Goal: Task Accomplishment & Management: Use online tool/utility

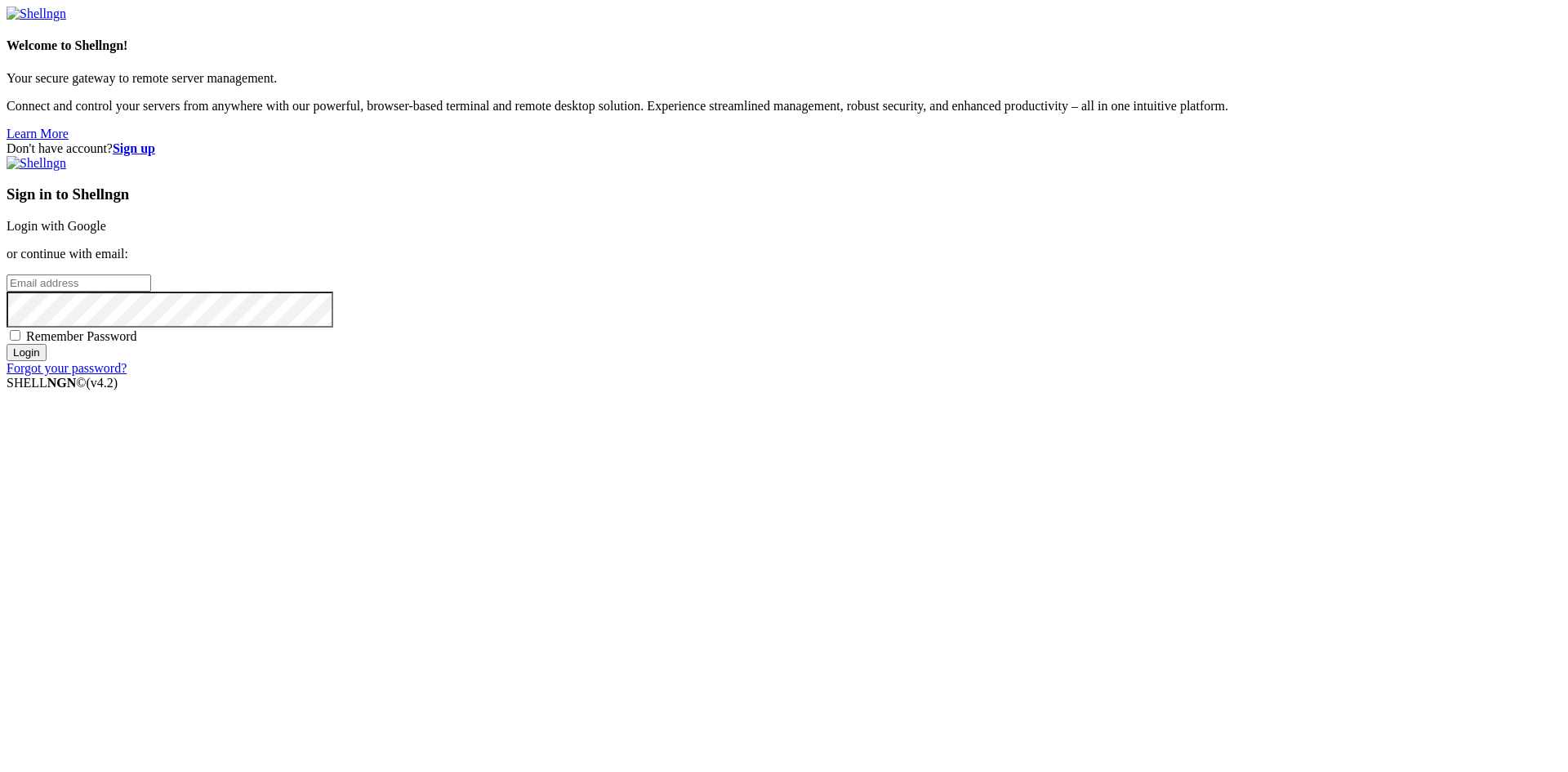
click at [151, 292] on input "email" at bounding box center [79, 283] width 145 height 17
click at [151, 292] on input "ziuziuk.denys@gmailc.com" at bounding box center [79, 283] width 145 height 17
type input "[EMAIL_ADDRESS][DOMAIN_NAME]"
click at [137, 343] on span "Remember Password" at bounding box center [81, 336] width 111 height 14
click at [21, 340] on input "Remember Password" at bounding box center [15, 335] width 10 height 10
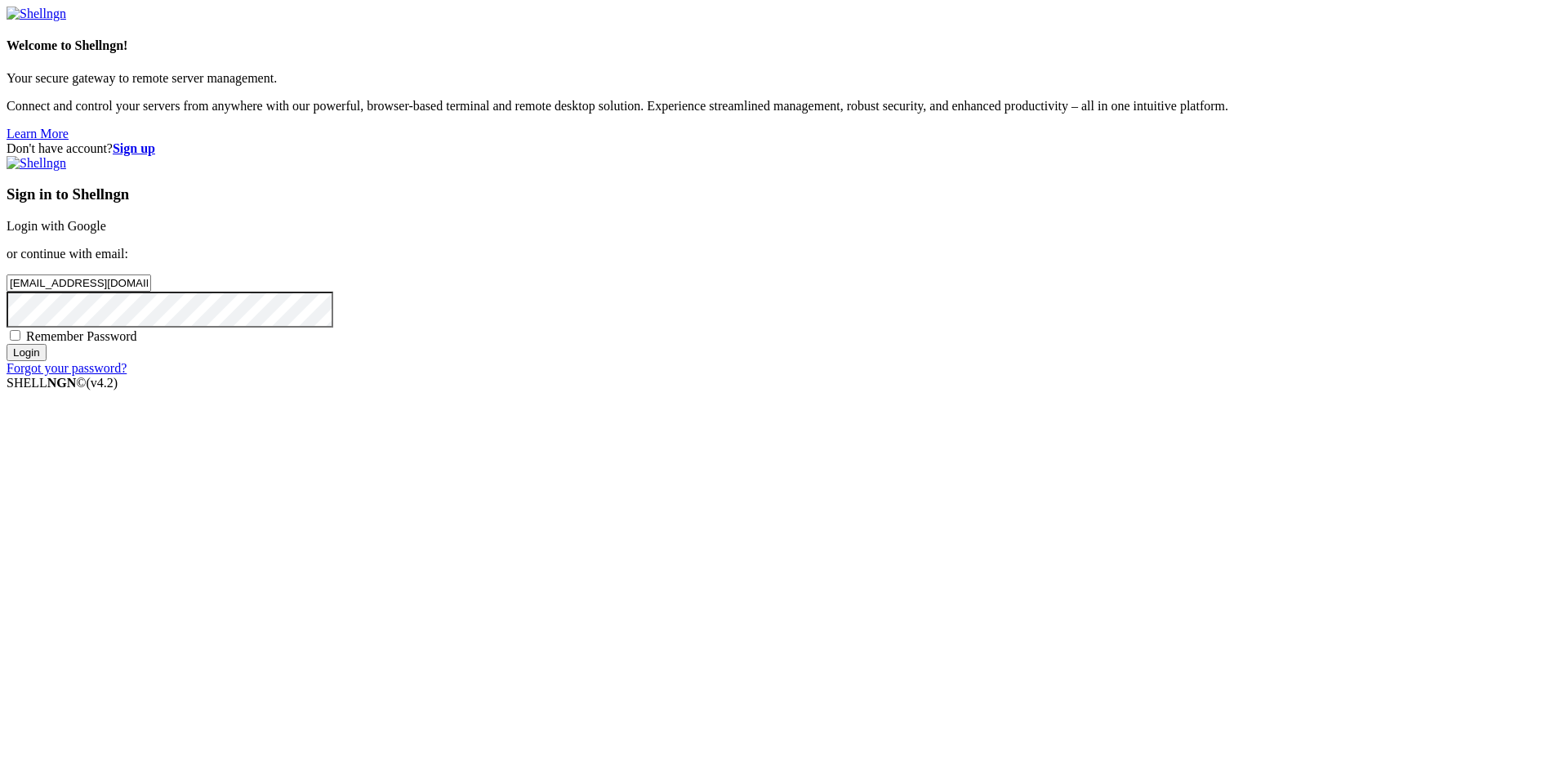
checkbox input "true"
click at [46, 361] on input "Login" at bounding box center [27, 352] width 40 height 17
drag, startPoint x: 1522, startPoint y: 46, endPoint x: 1520, endPoint y: 37, distance: 9.2
click at [1522, 141] on div "Don't have account? Sign up Sign in to Shellngn Login with Google or continue w…" at bounding box center [784, 265] width 1555 height 249
click at [155, 141] on strong "Sign up" at bounding box center [133, 148] width 42 height 14
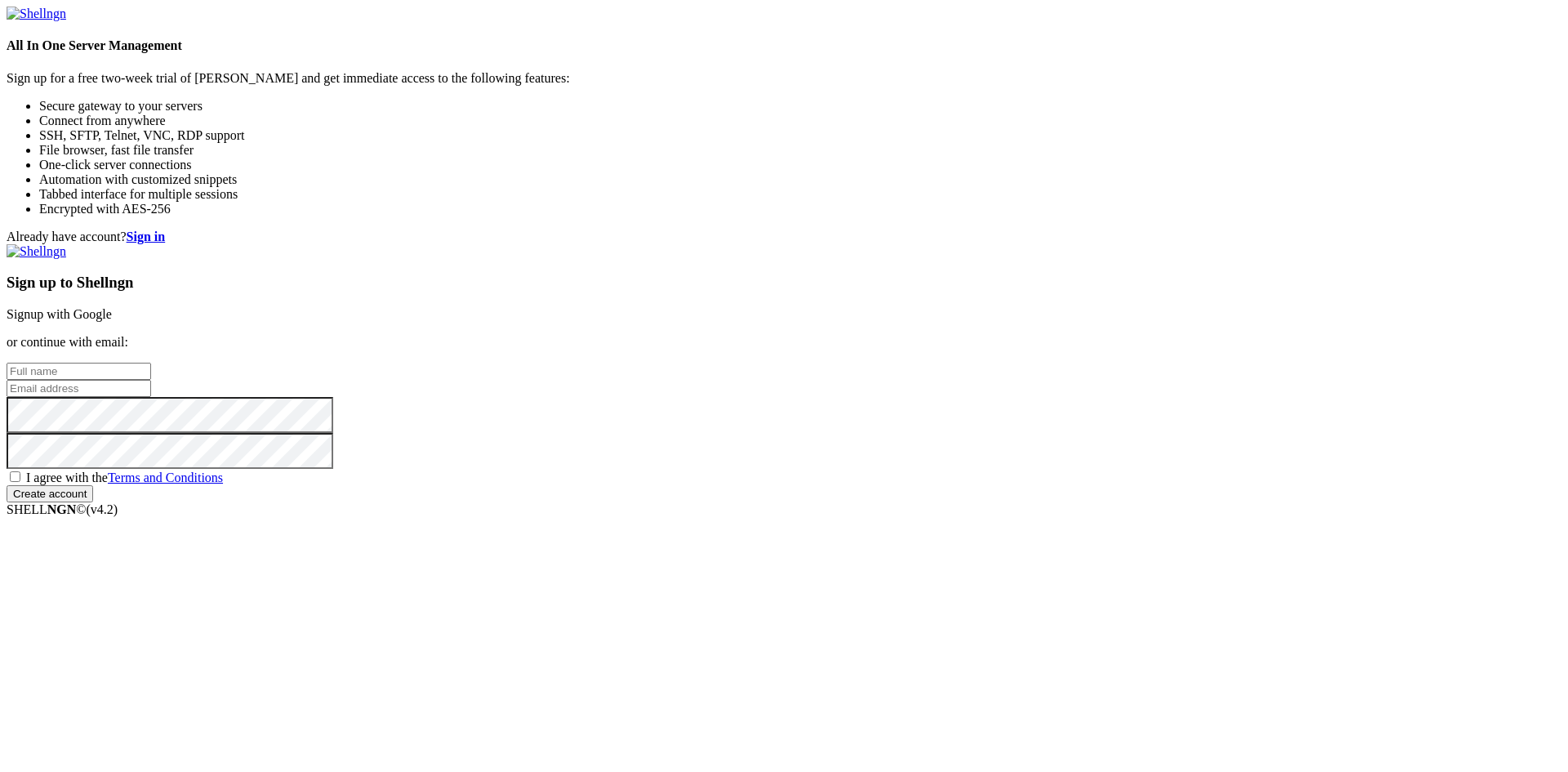
type input "[EMAIL_ADDRESS][DOMAIN_NAME]"
click at [151, 363] on input "text" at bounding box center [79, 371] width 145 height 17
type input "BrizNexuc"
click at [223, 484] on span "I agree with the Terms and Conditions" at bounding box center [124, 477] width 197 height 14
click at [21, 482] on input "I agree with the Terms and Conditions" at bounding box center [15, 476] width 10 height 10
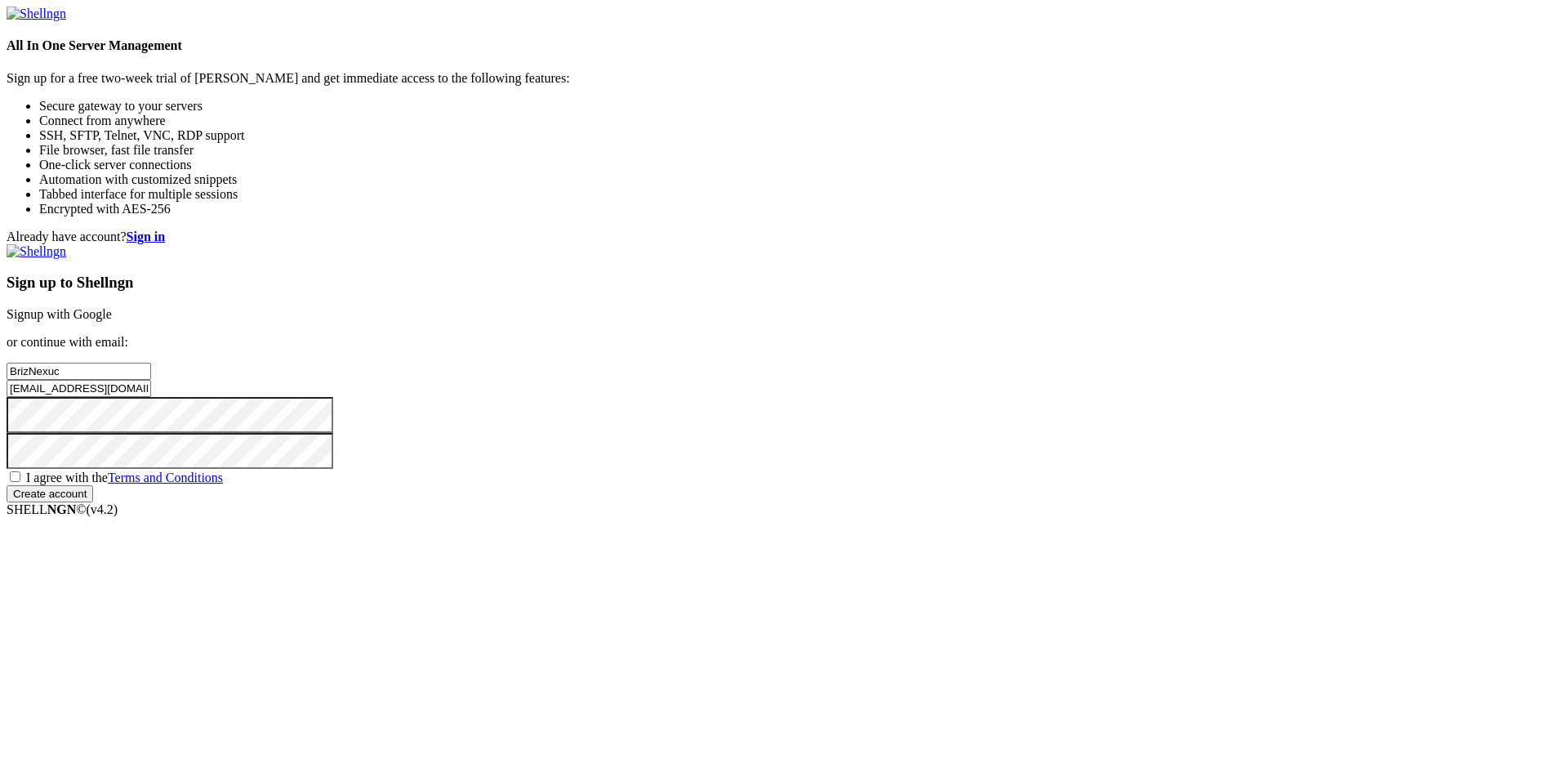
checkbox input "true"
click at [885, 502] on div "Sign up to Shellngn Signup with Google or continue with email: BrizNexuc ziuziu…" at bounding box center [784, 374] width 1555 height 258
click at [93, 502] on input "Create account" at bounding box center [50, 494] width 87 height 17
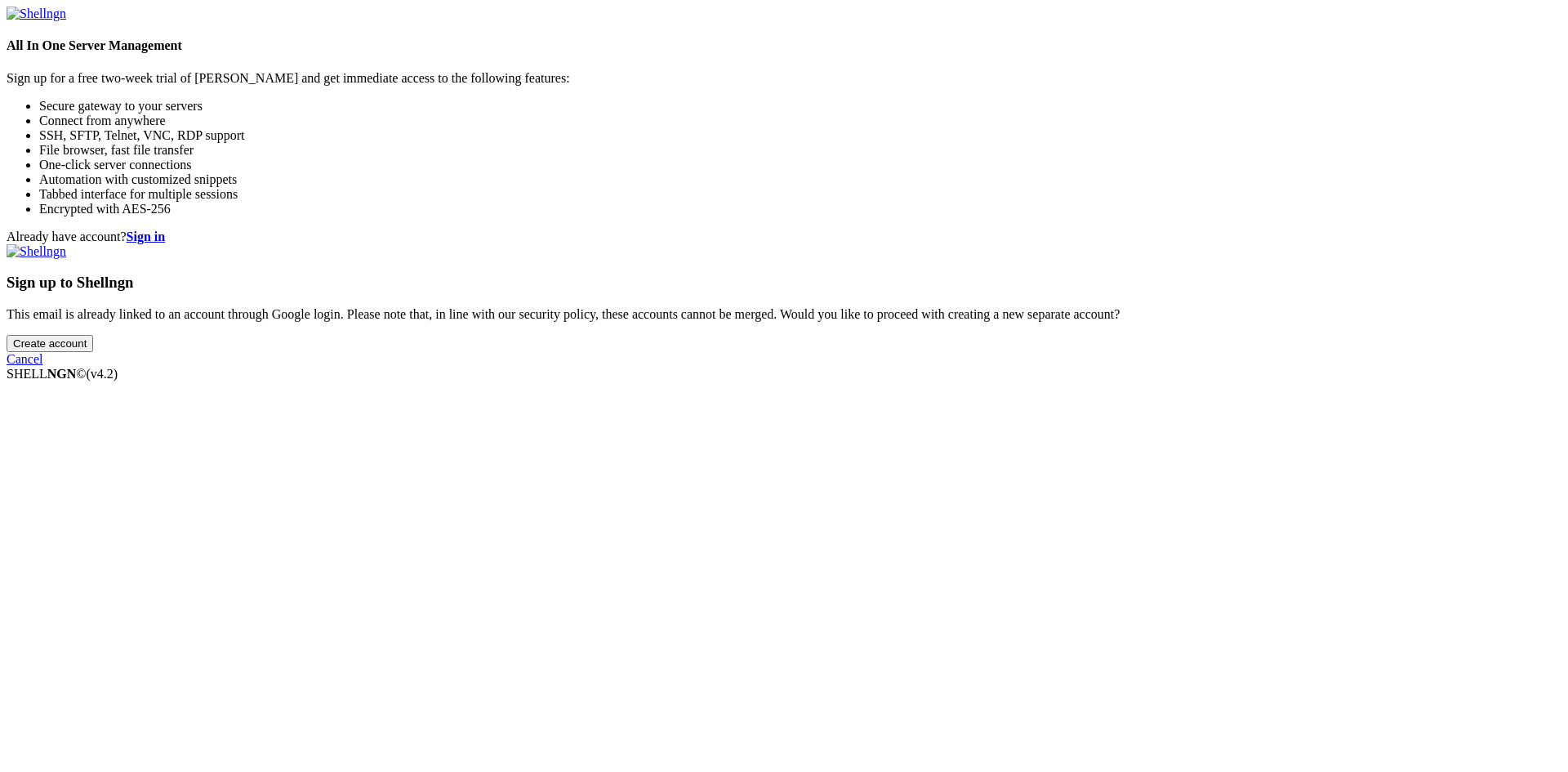
click at [93, 352] on input "Create account" at bounding box center [50, 344] width 87 height 17
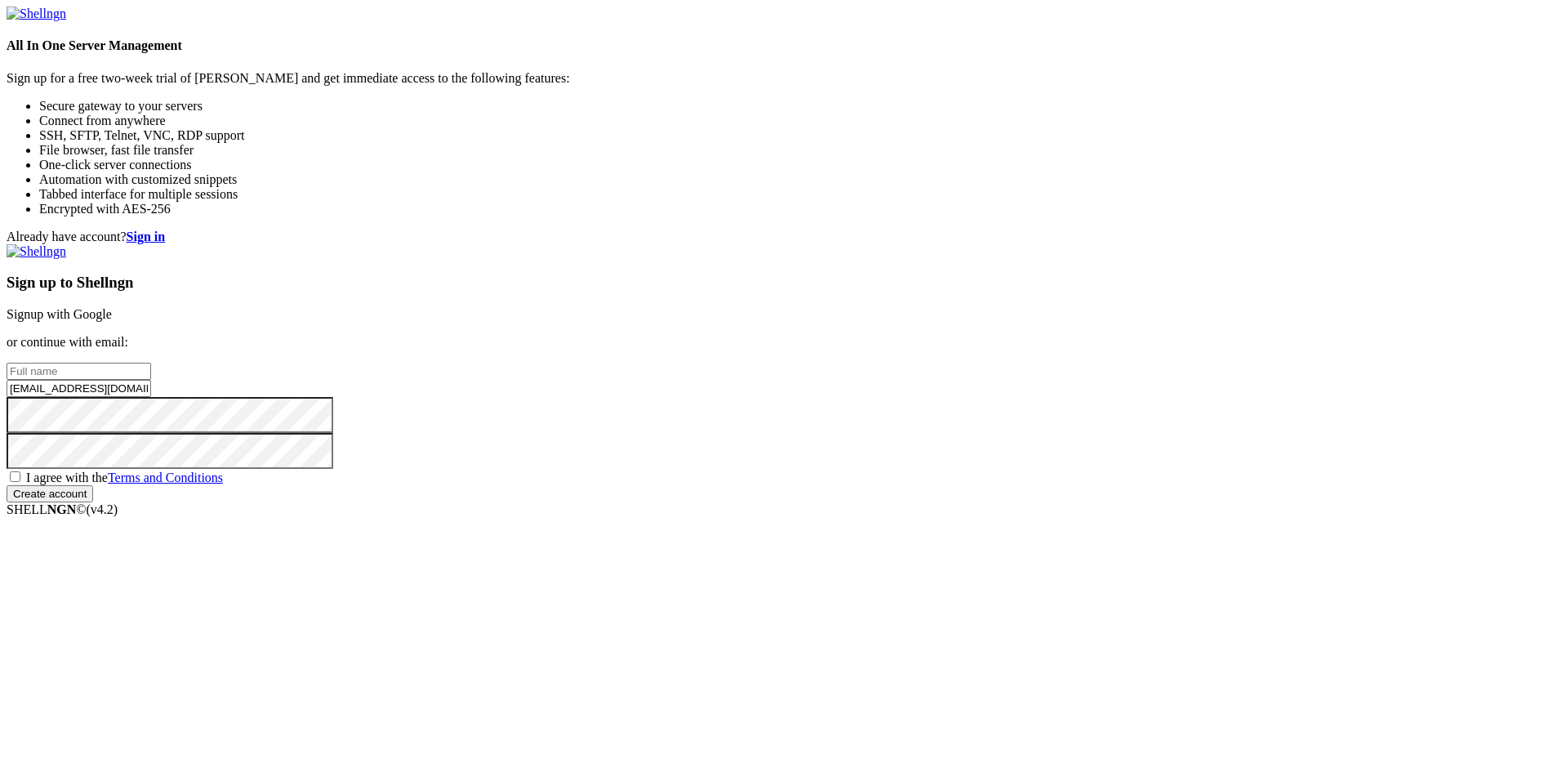
drag, startPoint x: 1054, startPoint y: 383, endPoint x: 703, endPoint y: 377, distance: 351.1
click at [703, 377] on div "Already have account? Sign in Sign up to Shellngn Signup with Google or continu…" at bounding box center [784, 365] width 1555 height 273
type input "ZAiuziukD5@Hwbcymru.net"
click at [151, 363] on input "text" at bounding box center [79, 371] width 145 height 17
type input "BrizNexuc1"
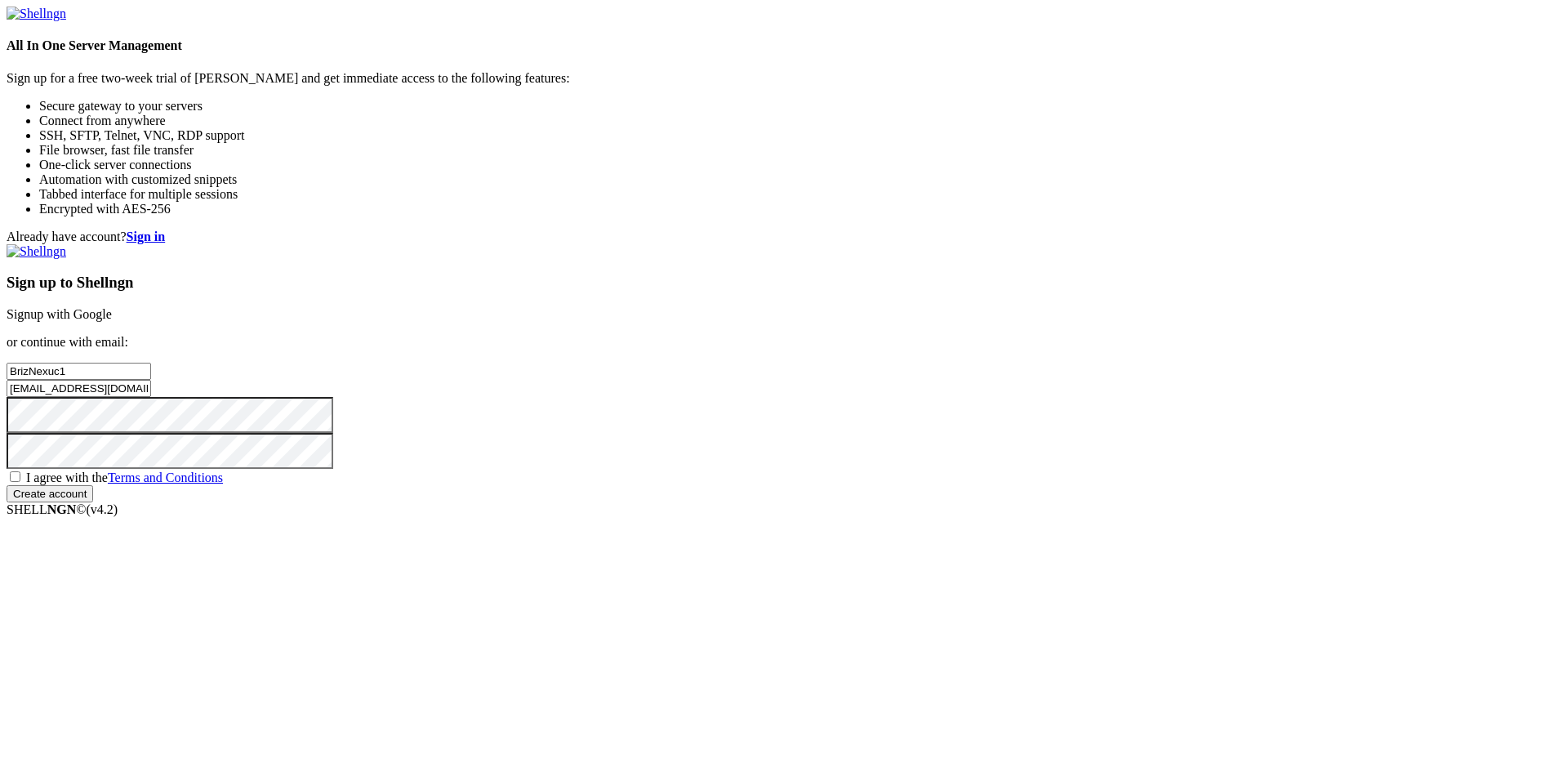
click at [223, 484] on span "I agree with the Terms and Conditions" at bounding box center [124, 477] width 197 height 14
click at [21, 482] on input "I agree with the Terms and Conditions" at bounding box center [15, 476] width 10 height 10
checkbox input "true"
click at [93, 502] on input "Create account" at bounding box center [50, 494] width 87 height 17
click at [151, 391] on input "[EMAIL_ADDRESS][DOMAIN_NAME]" at bounding box center [79, 389] width 145 height 17
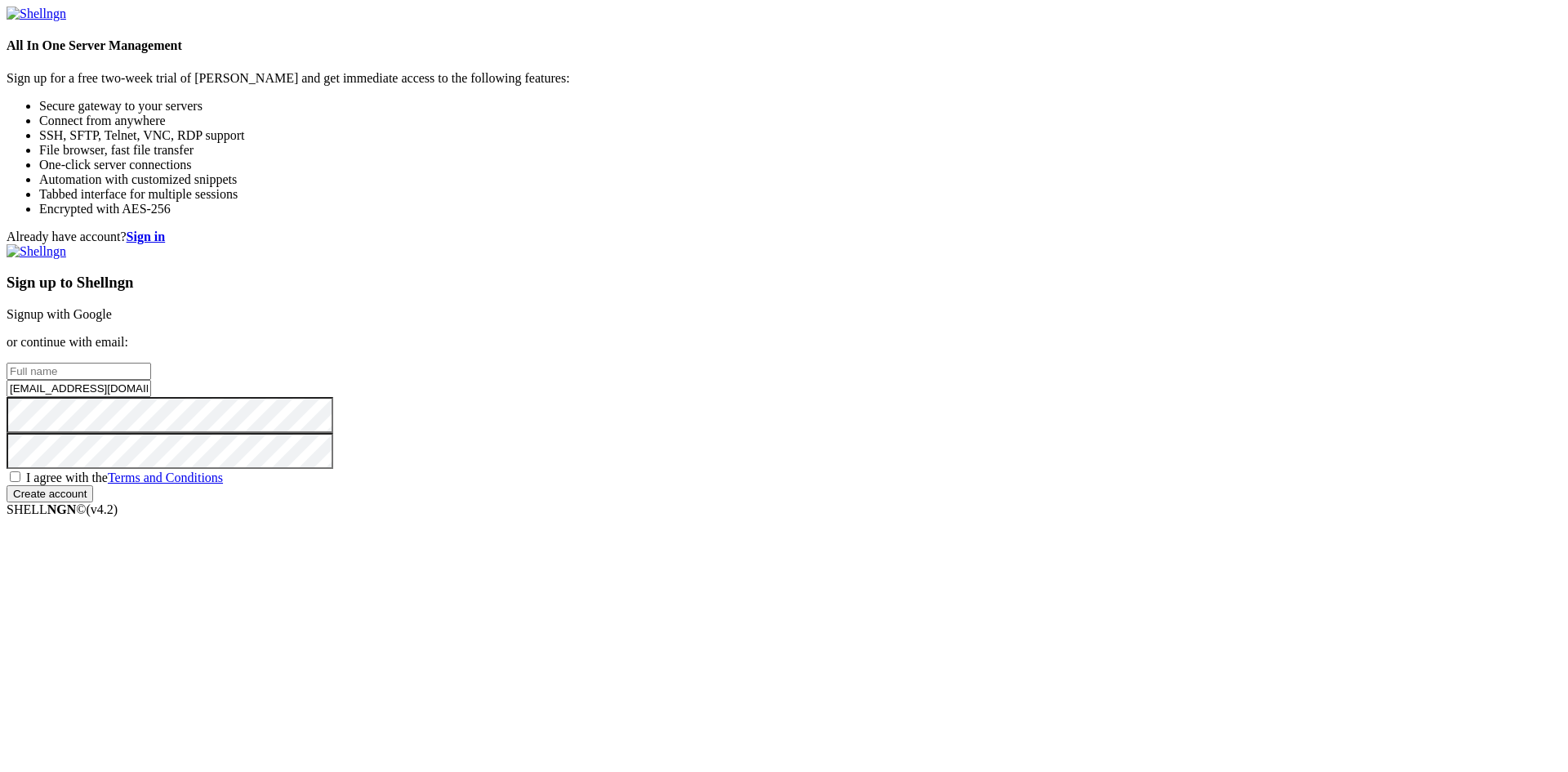
drag, startPoint x: 1022, startPoint y: 374, endPoint x: 401, endPoint y: 400, distance: 621.5
click at [401, 400] on form "All In One Server Management Sign up for a free two-week trial of Shellngn and …" at bounding box center [784, 255] width 1555 height 496
type input "ZiuziukD5@Hwbcymru.net"
click at [151, 363] on input "text" at bounding box center [79, 371] width 145 height 17
type input "BrizNexuc2"
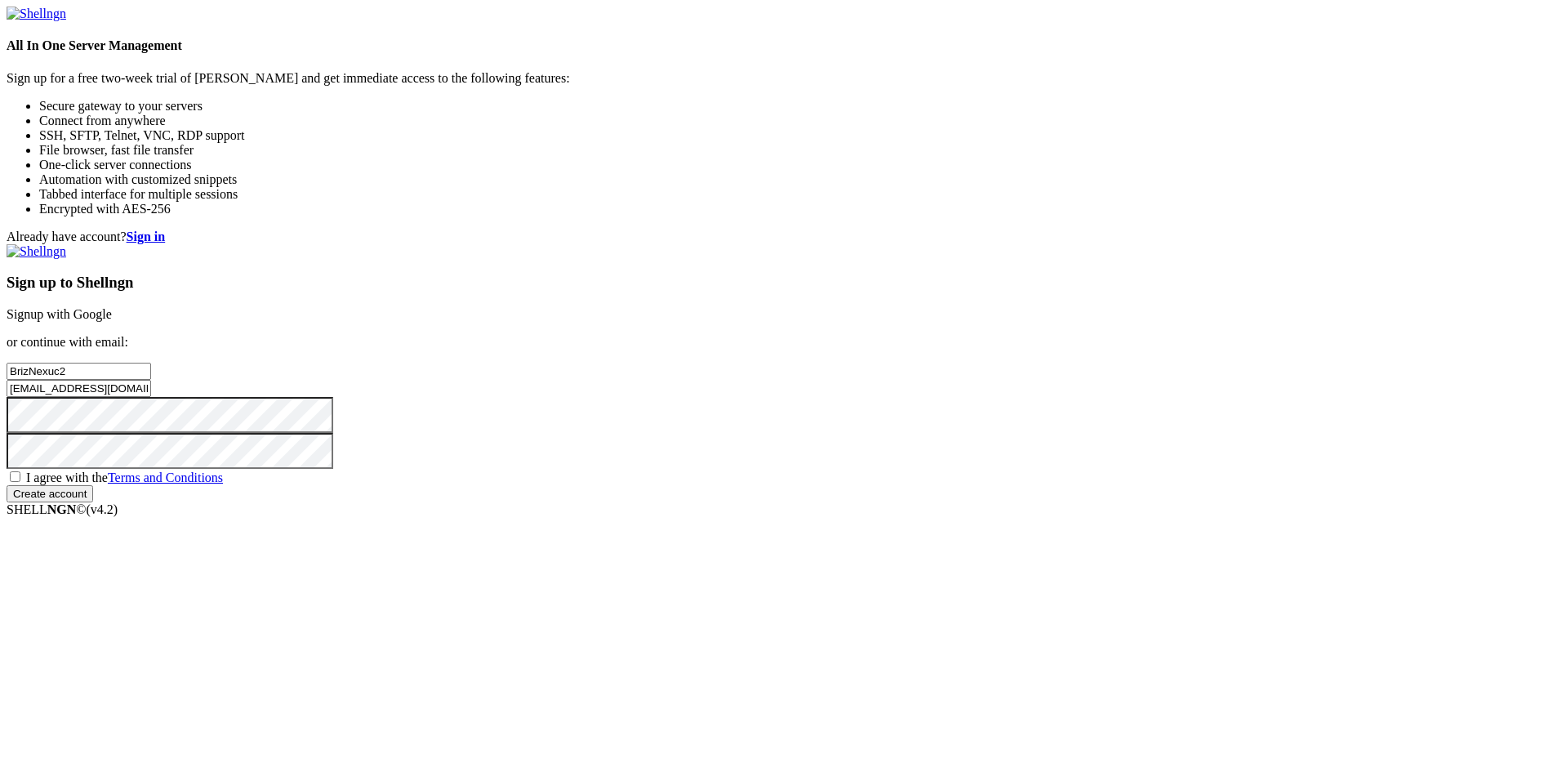
click at [223, 484] on span "I agree with the Terms and Conditions" at bounding box center [124, 477] width 197 height 14
click at [21, 482] on input "I agree with the Terms and Conditions" at bounding box center [15, 476] width 10 height 10
checkbox input "true"
click at [93, 502] on input "Create account" at bounding box center [50, 494] width 87 height 17
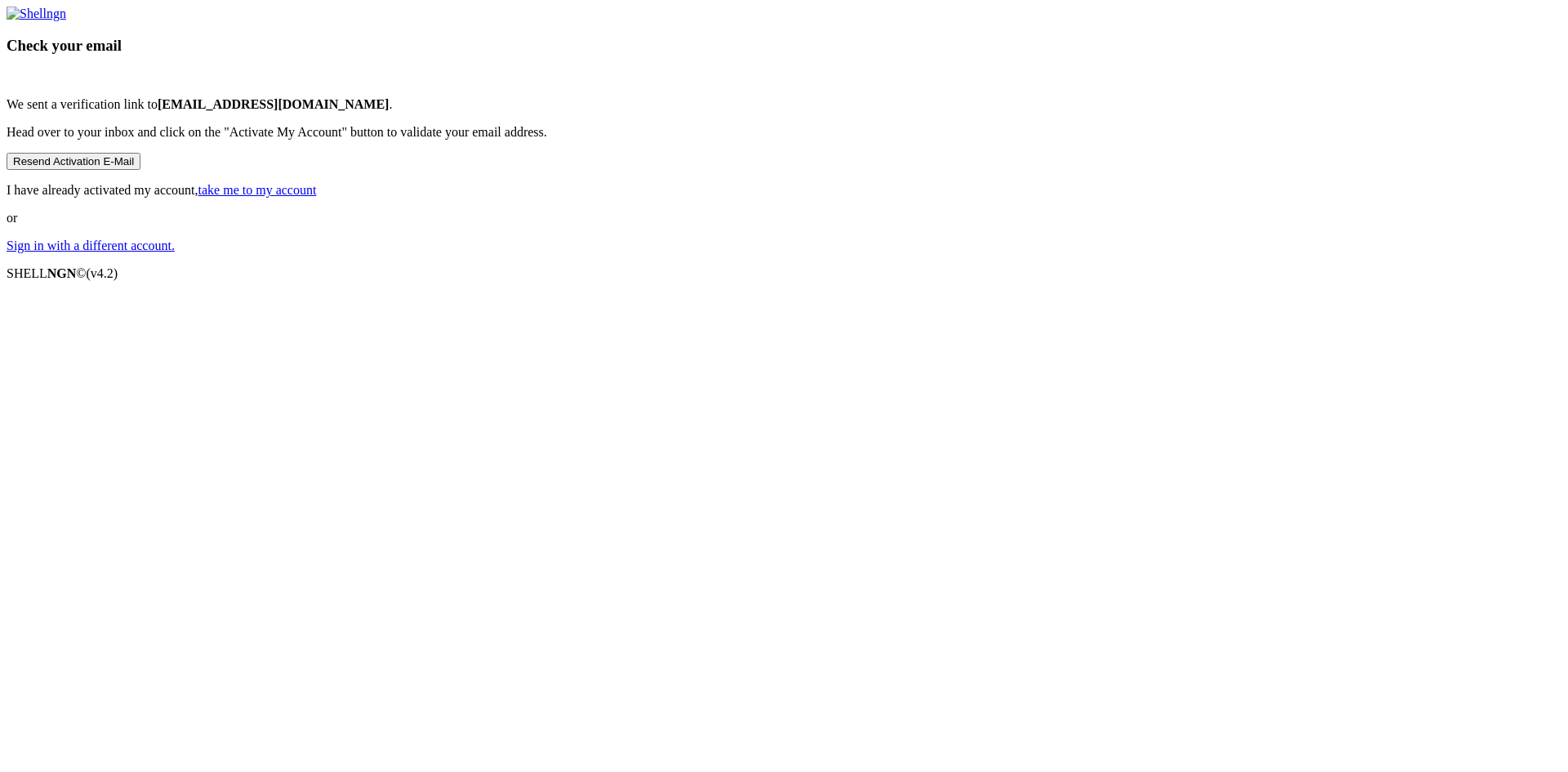
click at [140, 170] on button "Resend Activation E-Mail" at bounding box center [74, 161] width 134 height 17
click at [317, 197] on link "take me to my account" at bounding box center [257, 190] width 119 height 14
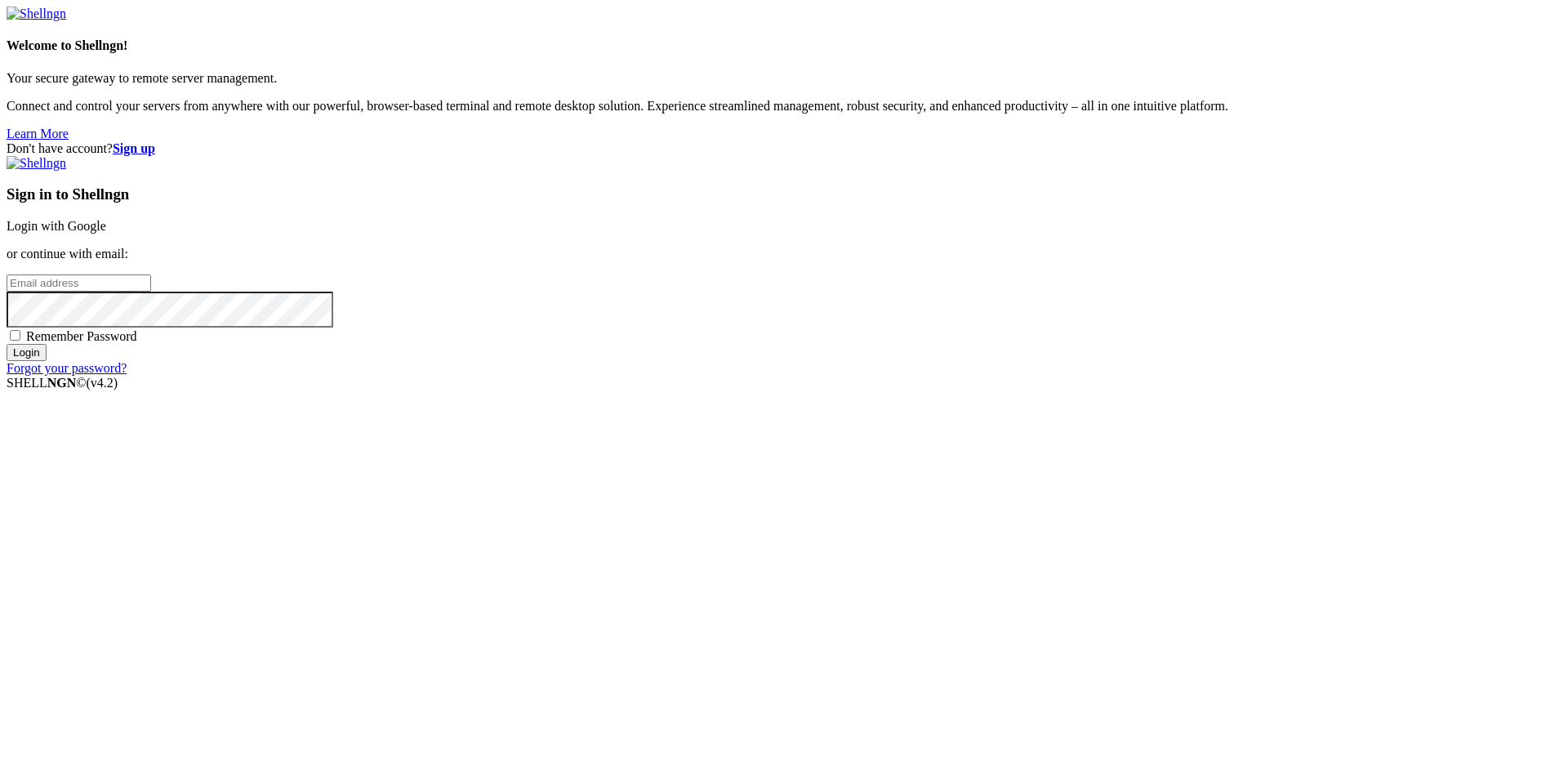
type input "[EMAIL_ADDRESS][DOMAIN_NAME]"
click at [151, 292] on input "[EMAIL_ADDRESS][DOMAIN_NAME]" at bounding box center [79, 283] width 145 height 17
click at [1212, 376] on div "Don't have account? Sign up Sign in to Shellngn Login with Google or continue w…" at bounding box center [784, 258] width 1555 height 234
click at [137, 343] on span "Remember Password" at bounding box center [81, 336] width 111 height 14
click at [21, 340] on input "Remember Password" at bounding box center [15, 335] width 10 height 10
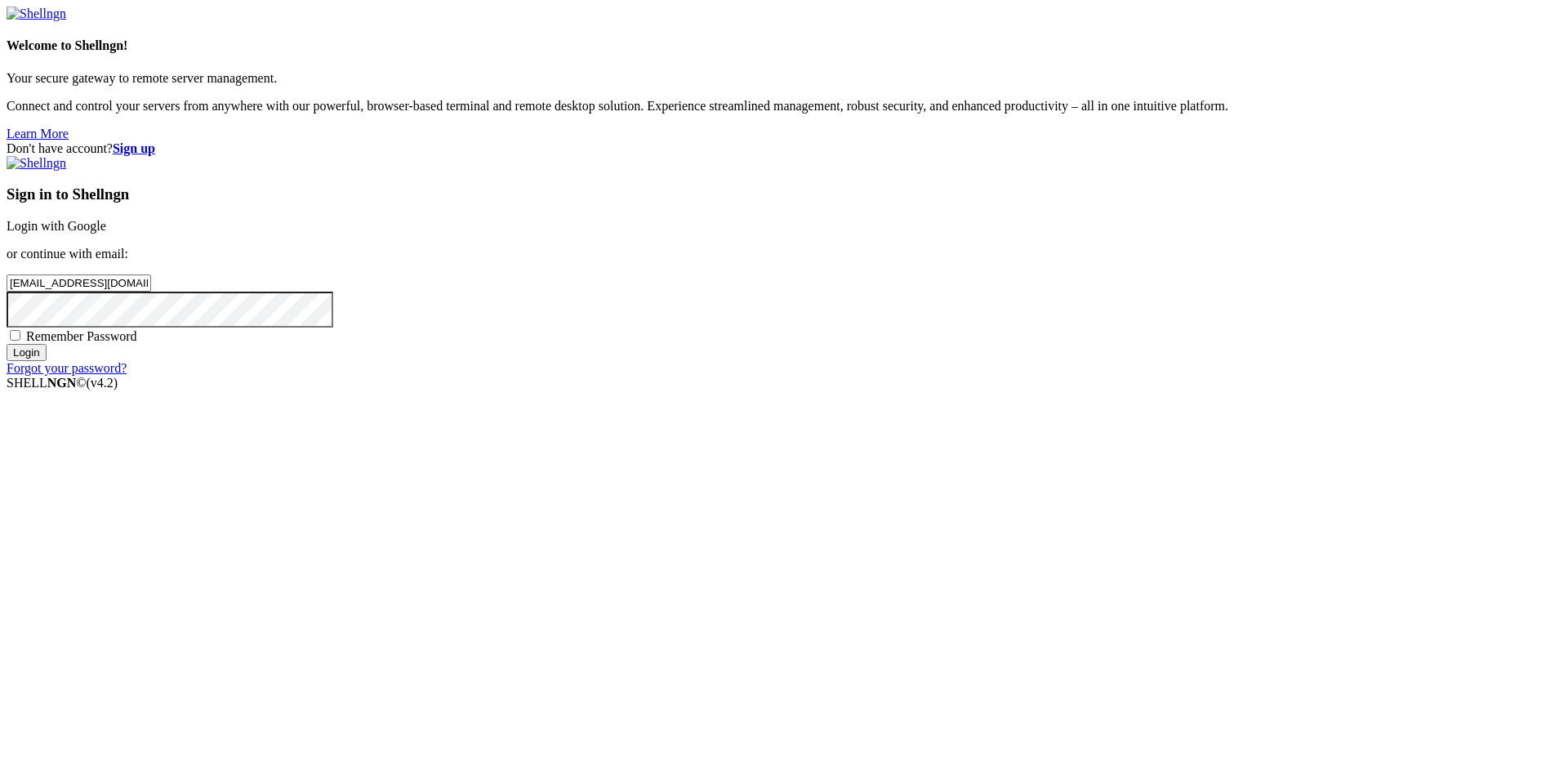
checkbox input "true"
click at [870, 376] on div "Sign in to Shellngn Login with Google or continue with email: ziuziuk.denys@gma…" at bounding box center [784, 265] width 1555 height 220
click at [46, 361] on input "Login" at bounding box center [27, 352] width 40 height 17
drag, startPoint x: 1051, startPoint y: 387, endPoint x: 657, endPoint y: 398, distance: 394.2
click at [657, 376] on div "Don't have account? Sign up Sign in to Shellngn Login with Google or continue w…" at bounding box center [784, 258] width 1555 height 234
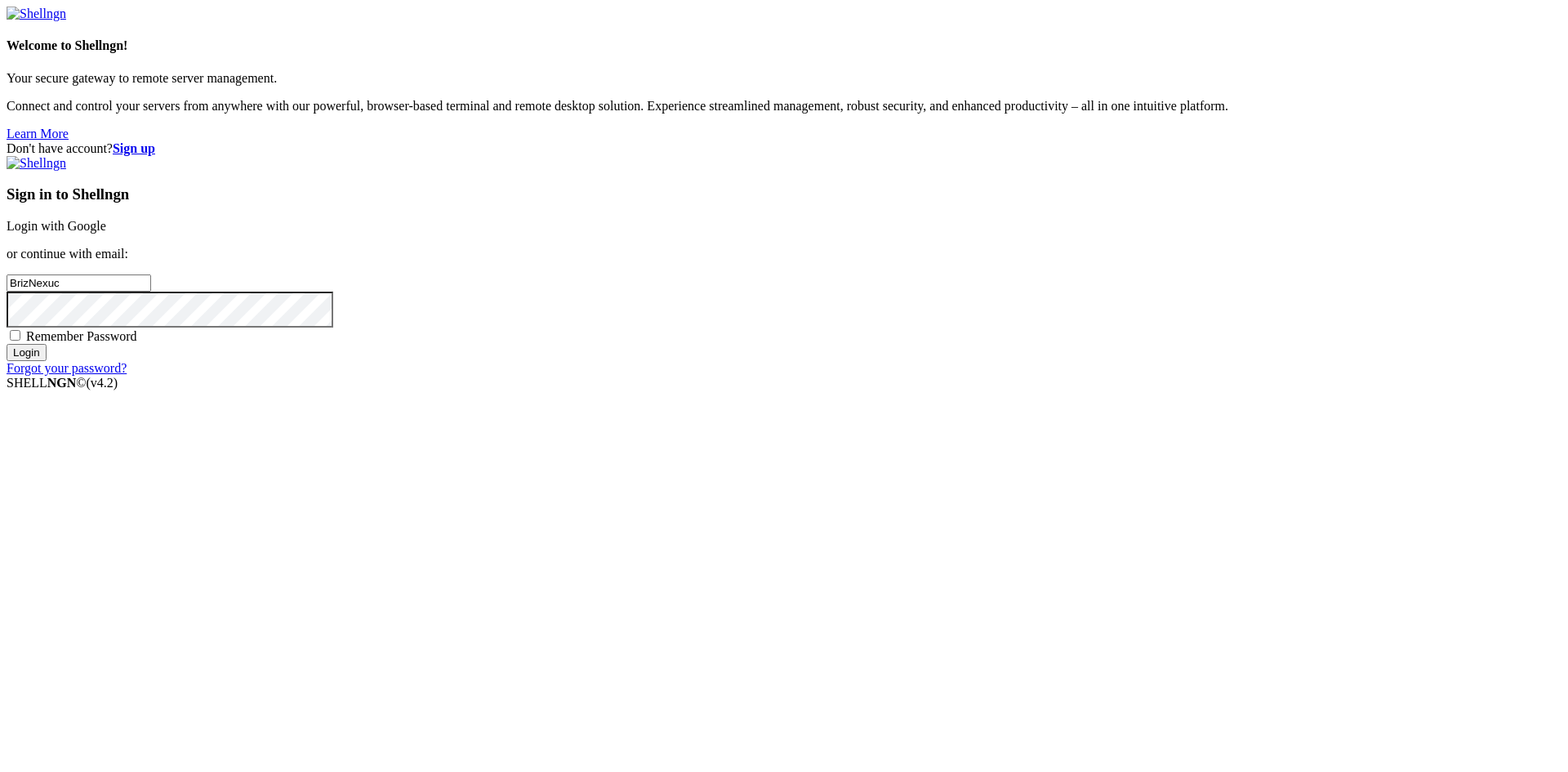
type input "BrizNexuc"
click at [137, 343] on span "Remember Password" at bounding box center [81, 336] width 111 height 14
click at [21, 340] on input "Remember Password" at bounding box center [15, 335] width 10 height 10
checkbox input "true"
click at [908, 376] on div "Sign in to Shellngn Login with Google or continue with email: BrizNexuc Remembe…" at bounding box center [784, 265] width 1555 height 220
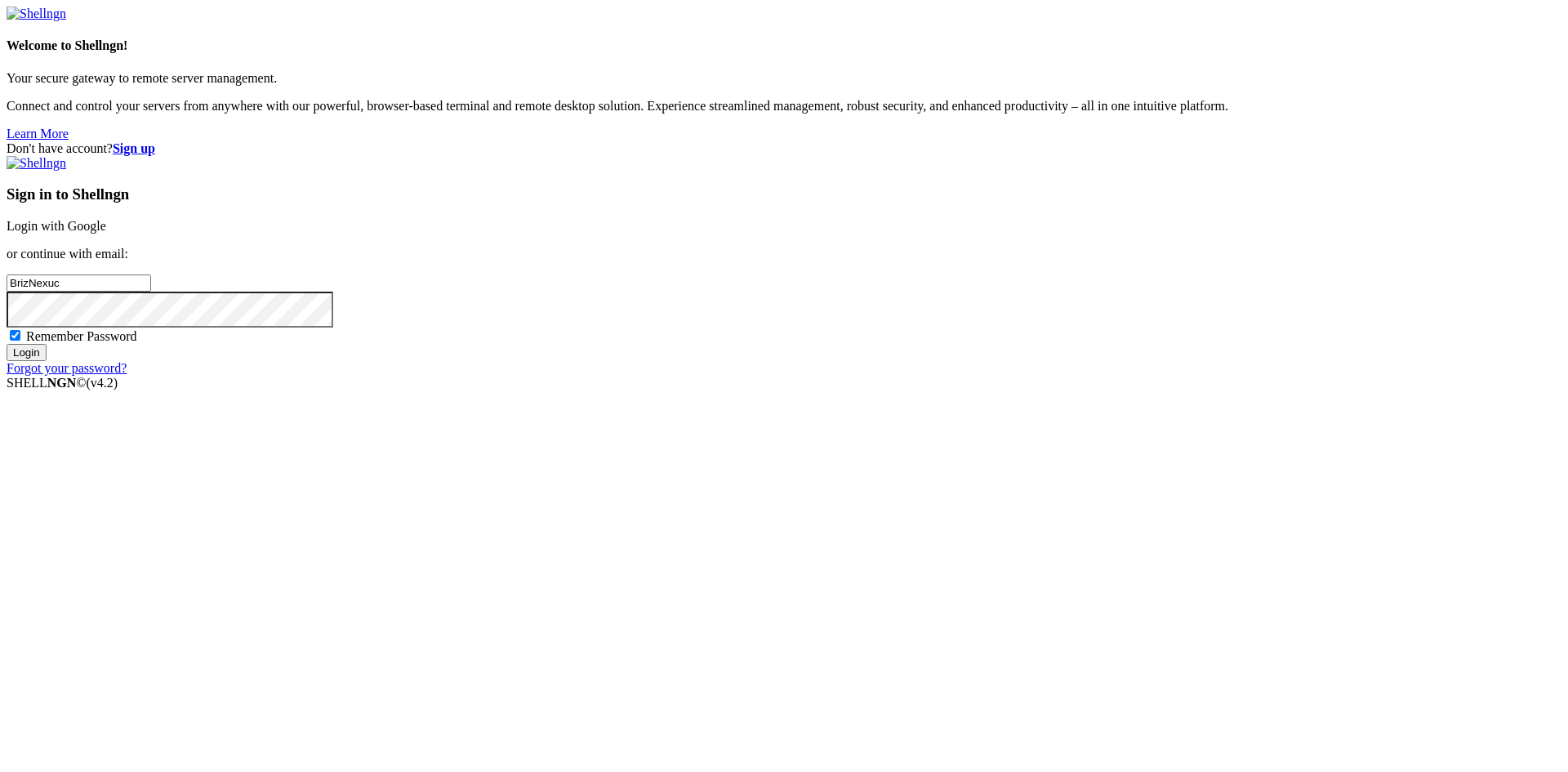
click at [46, 361] on input "Login" at bounding box center [27, 352] width 40 height 17
click at [1218, 376] on div "Don't have account? Sign up Sign in to Shellngn Login with Google or continue w…" at bounding box center [784, 258] width 1555 height 234
click at [561, 376] on div "Don't have account? Sign up Sign in to Shellngn Login with Google or continue w…" at bounding box center [784, 258] width 1555 height 234
drag, startPoint x: 933, startPoint y: 387, endPoint x: 731, endPoint y: 379, distance: 202.2
click at [734, 376] on div "Don't have account? Sign up Sign in to Shellngn Login with Google or continue w…" at bounding box center [784, 258] width 1555 height 234
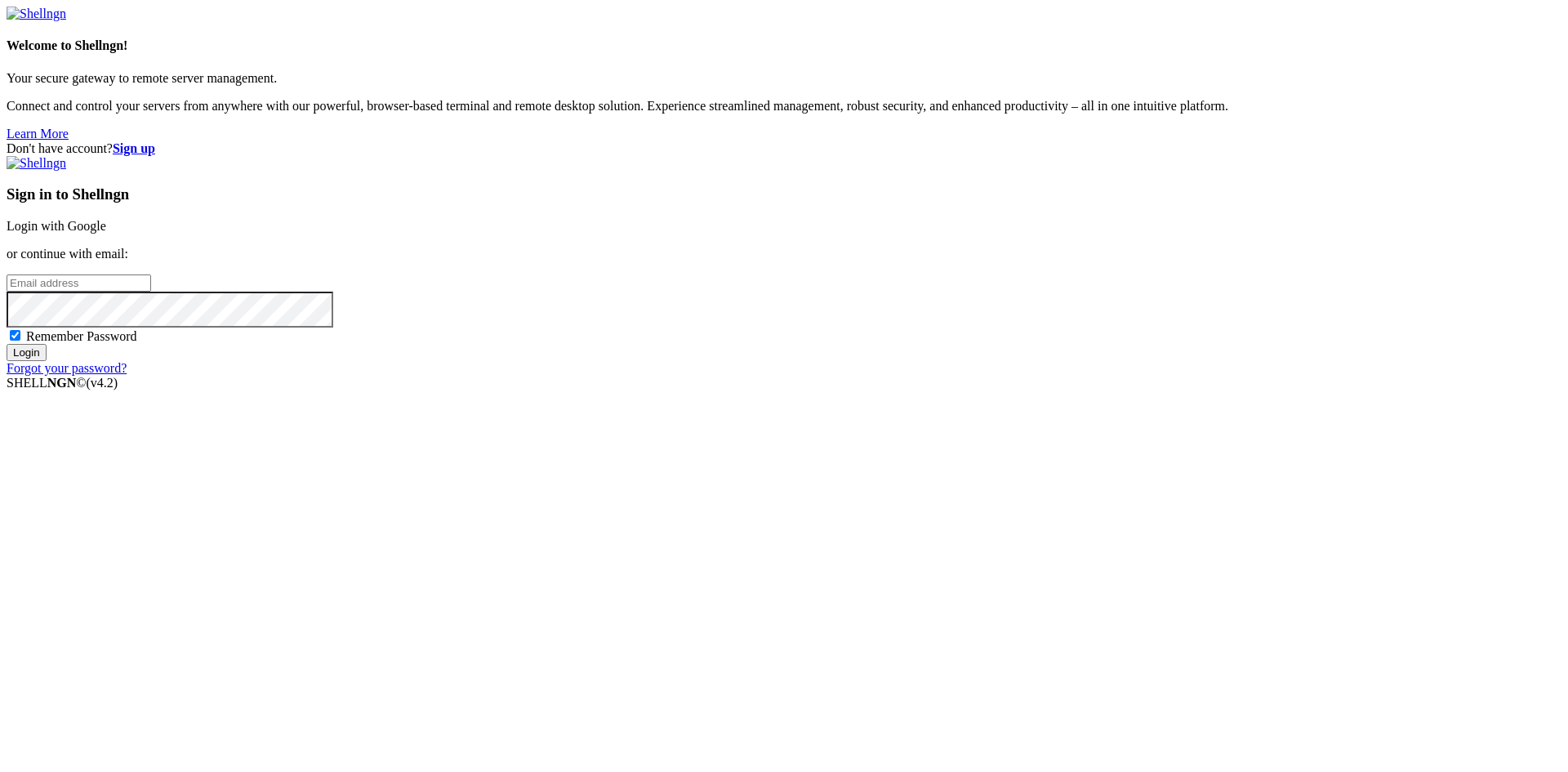
click at [155, 141] on strong "Sign up" at bounding box center [133, 148] width 42 height 14
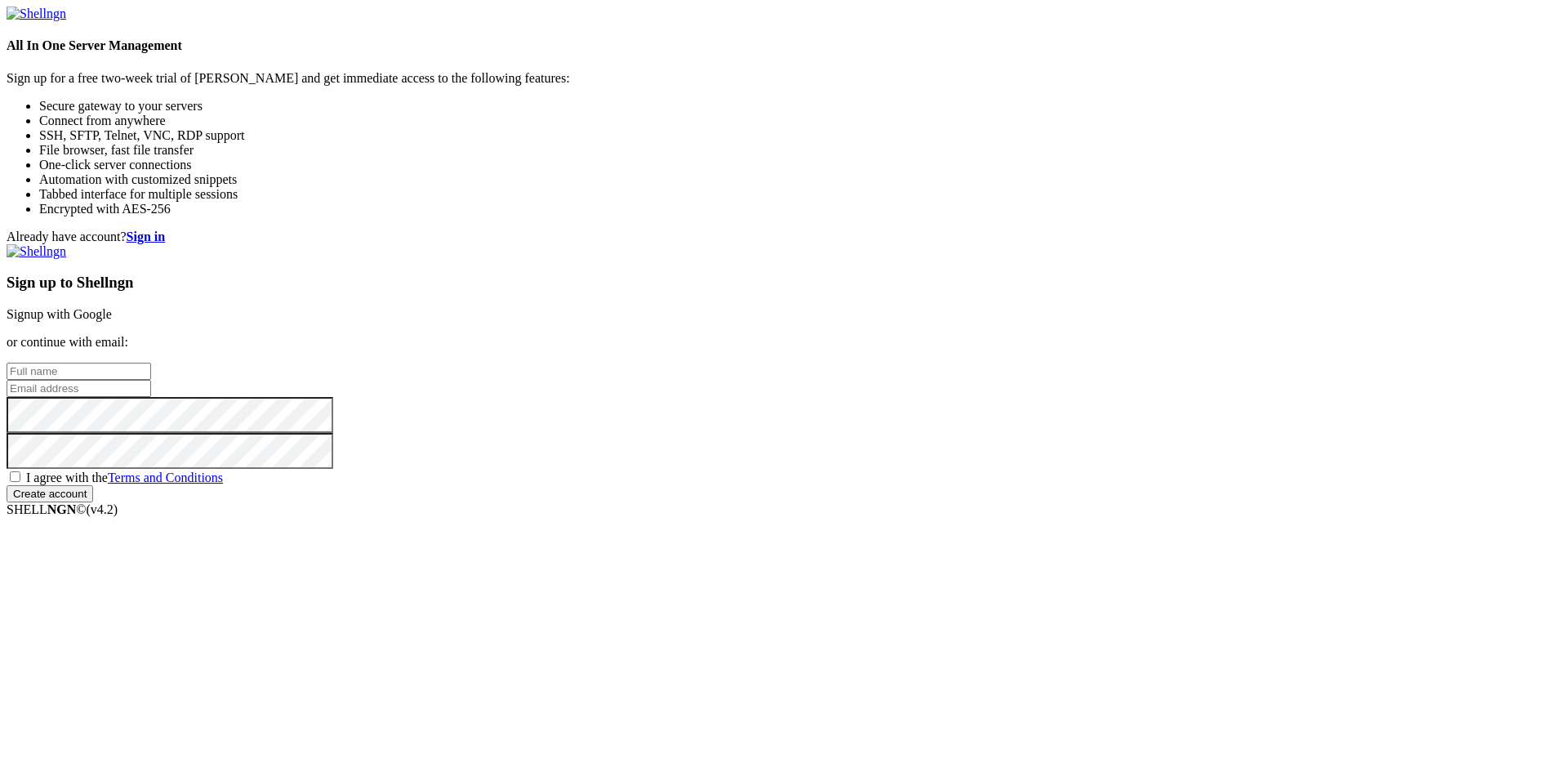
type input "[EMAIL_ADDRESS][DOMAIN_NAME]"
click at [151, 363] on input "text" at bounding box center [79, 371] width 145 height 17
click at [767, 330] on div "Already have account? Sign in Sign up to Shellngn Signup with Google or continu…" at bounding box center [784, 365] width 1555 height 273
type input "[EMAIL_ADDRESS][DOMAIN_NAME]"
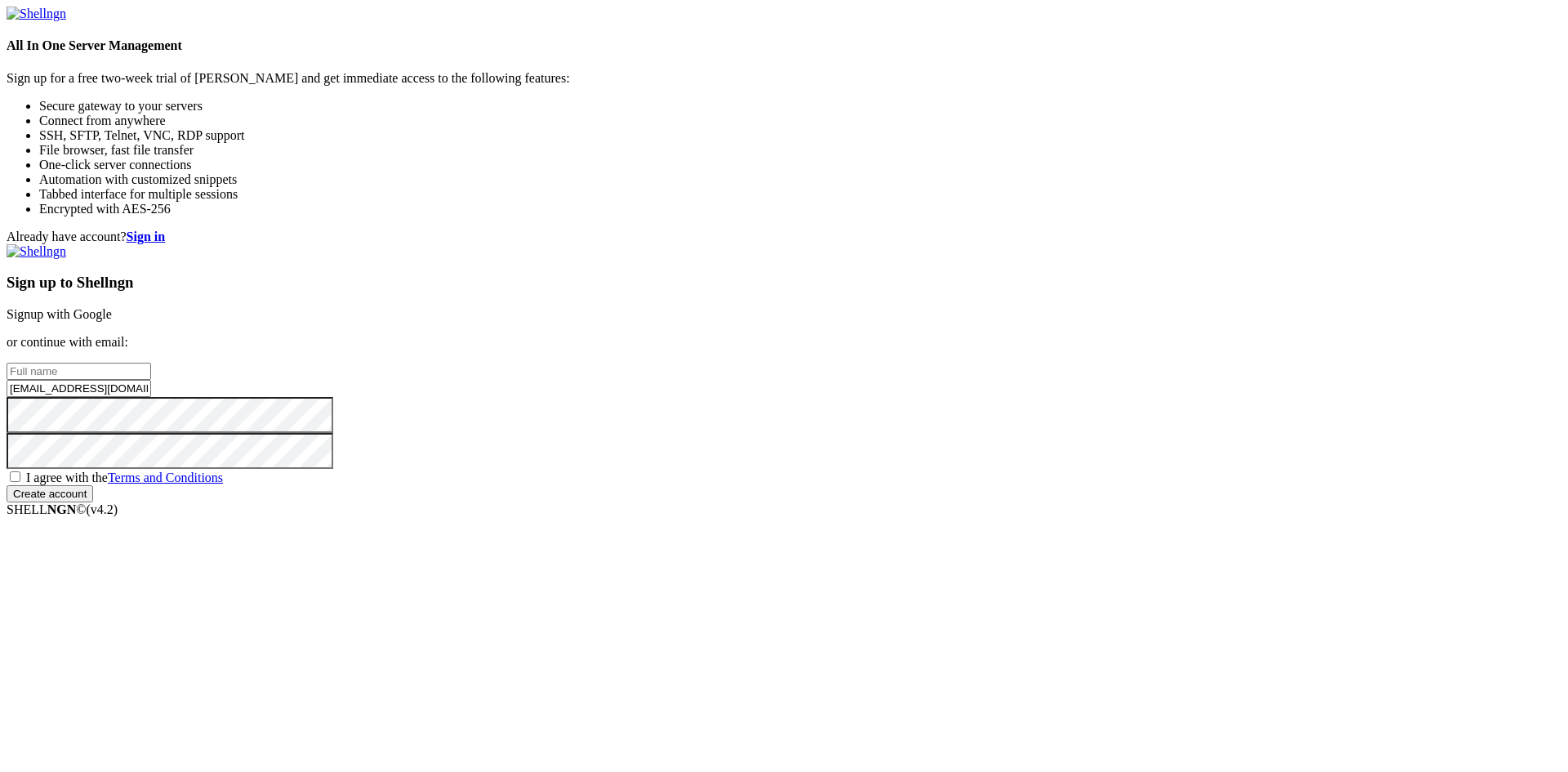
click at [151, 397] on input "[EMAIL_ADDRESS][DOMAIN_NAME]" at bounding box center [79, 389] width 145 height 17
click at [112, 308] on link "Signup with Google" at bounding box center [59, 314] width 105 height 14
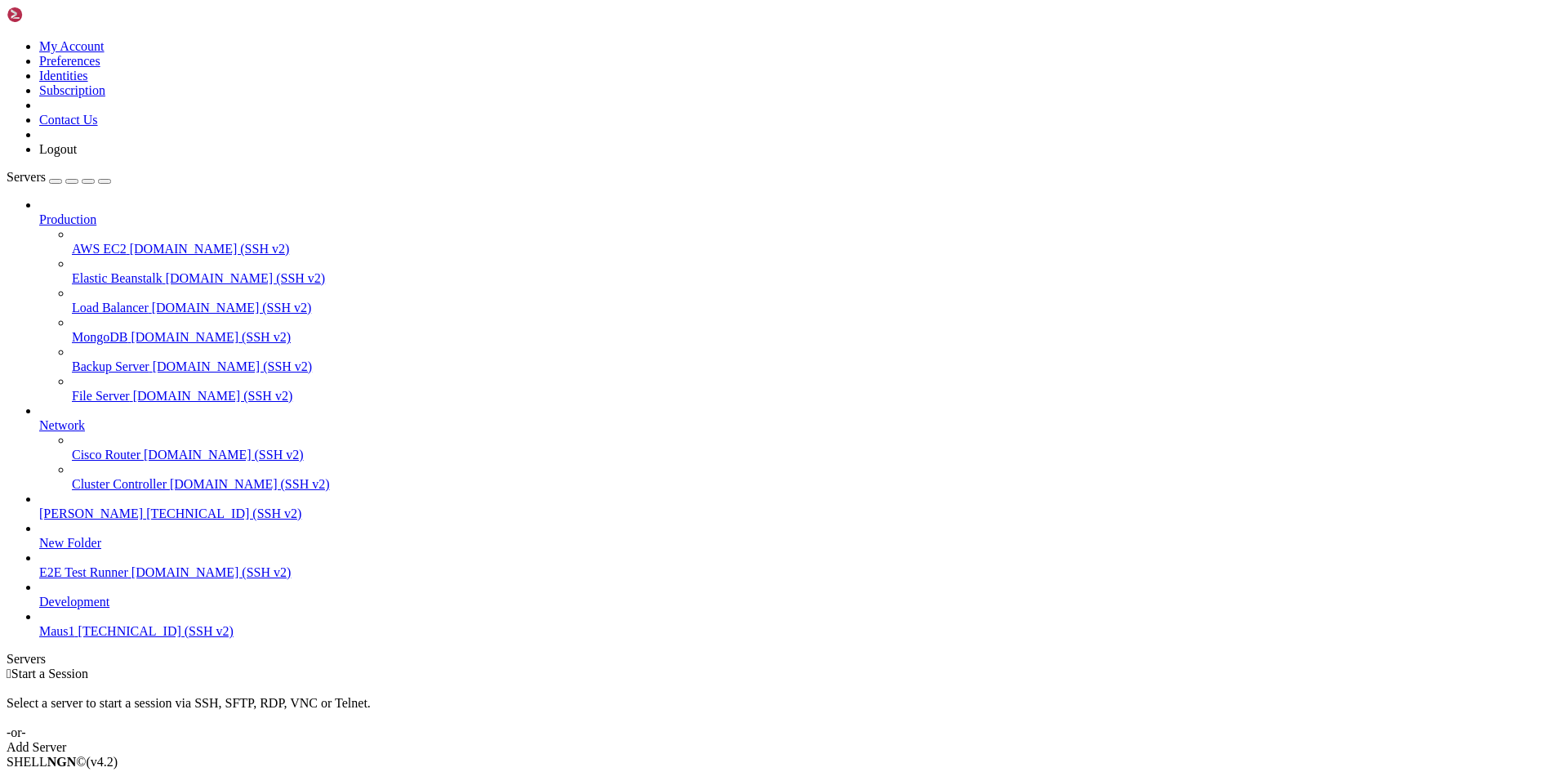
click at [78, 638] on span "[TECHNICAL_ID] (SSH v2)" at bounding box center [156, 632] width 155 height 14
drag, startPoint x: 313, startPoint y: 1358, endPoint x: 364, endPoint y: 1359, distance: 51.0
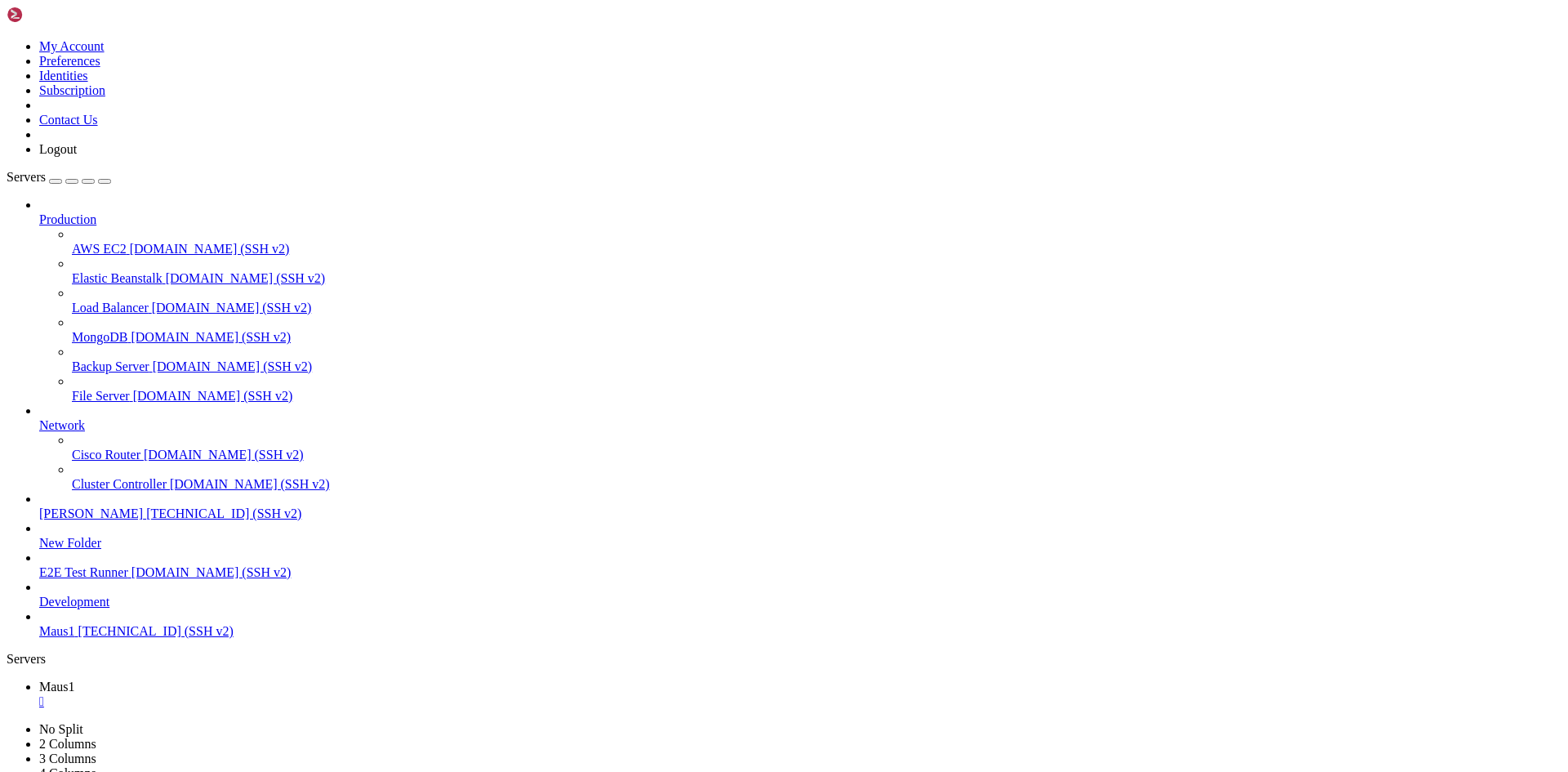
drag, startPoint x: 444, startPoint y: 1373, endPoint x: 307, endPoint y: 1375, distance: 137.0
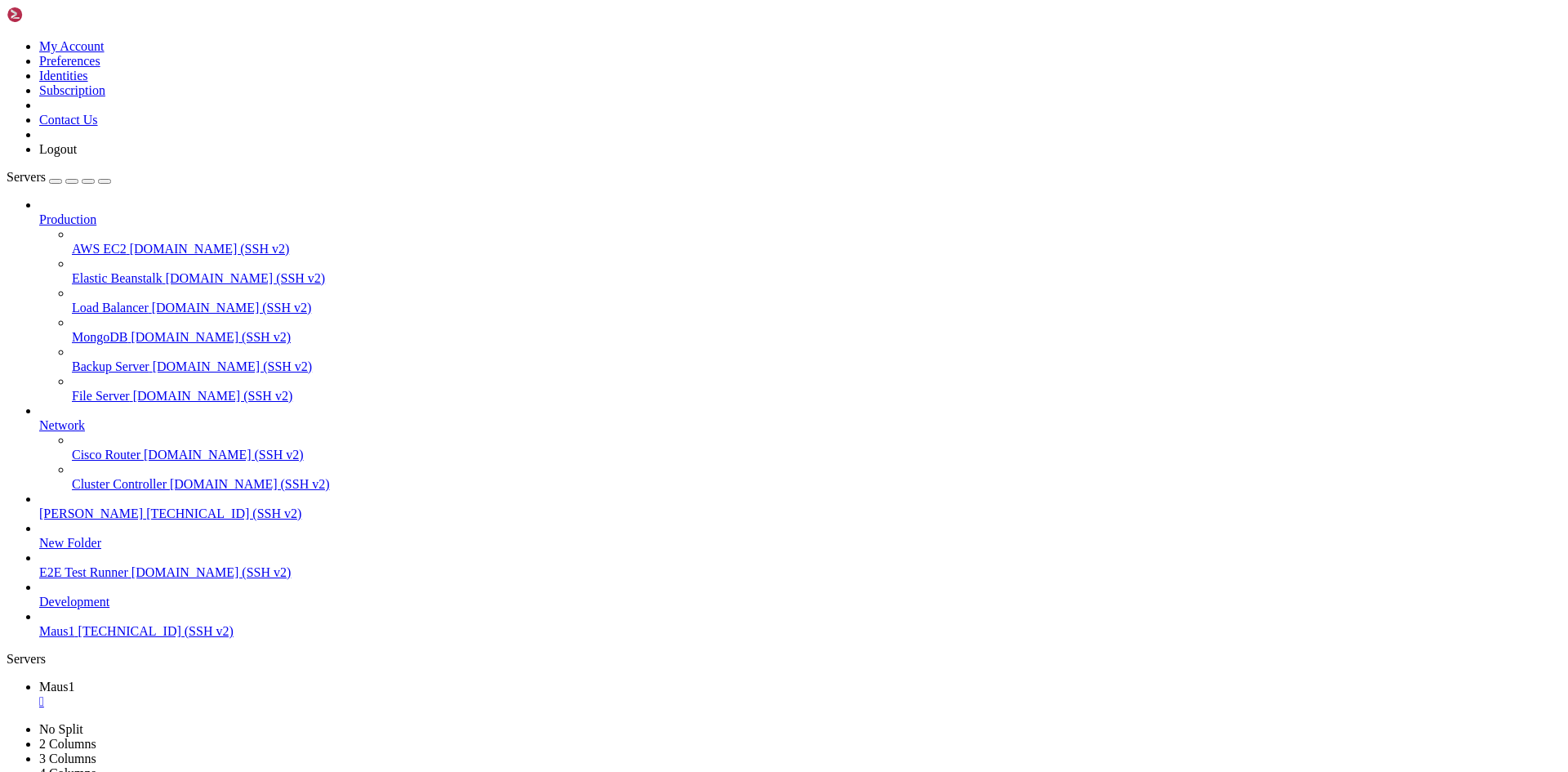
scroll to position [653, 0]
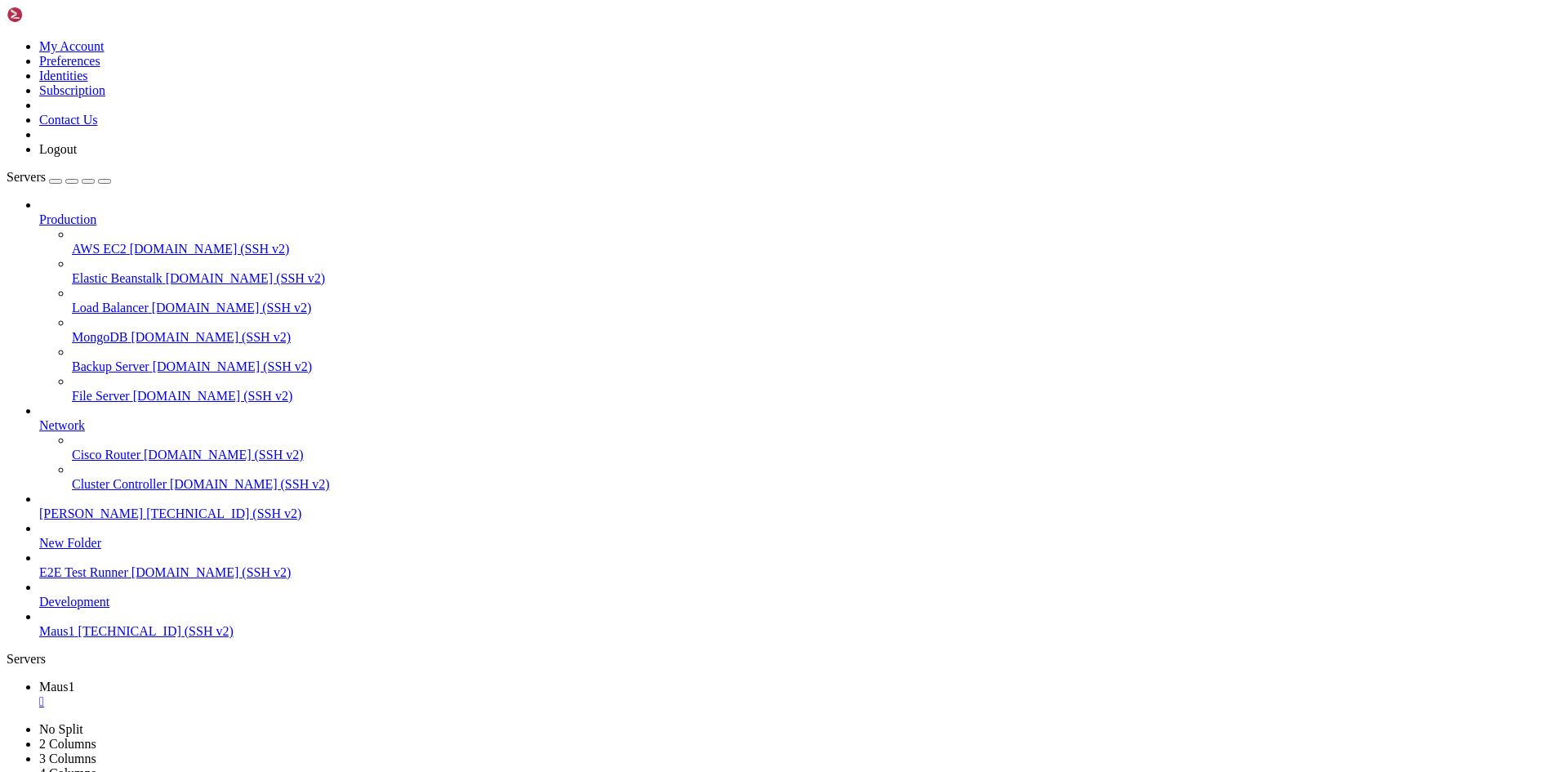
drag, startPoint x: 424, startPoint y: 1593, endPoint x: 751, endPoint y: 1602, distance: 327.1
drag, startPoint x: 245, startPoint y: 1620, endPoint x: 8, endPoint y: 970, distance: 691.9
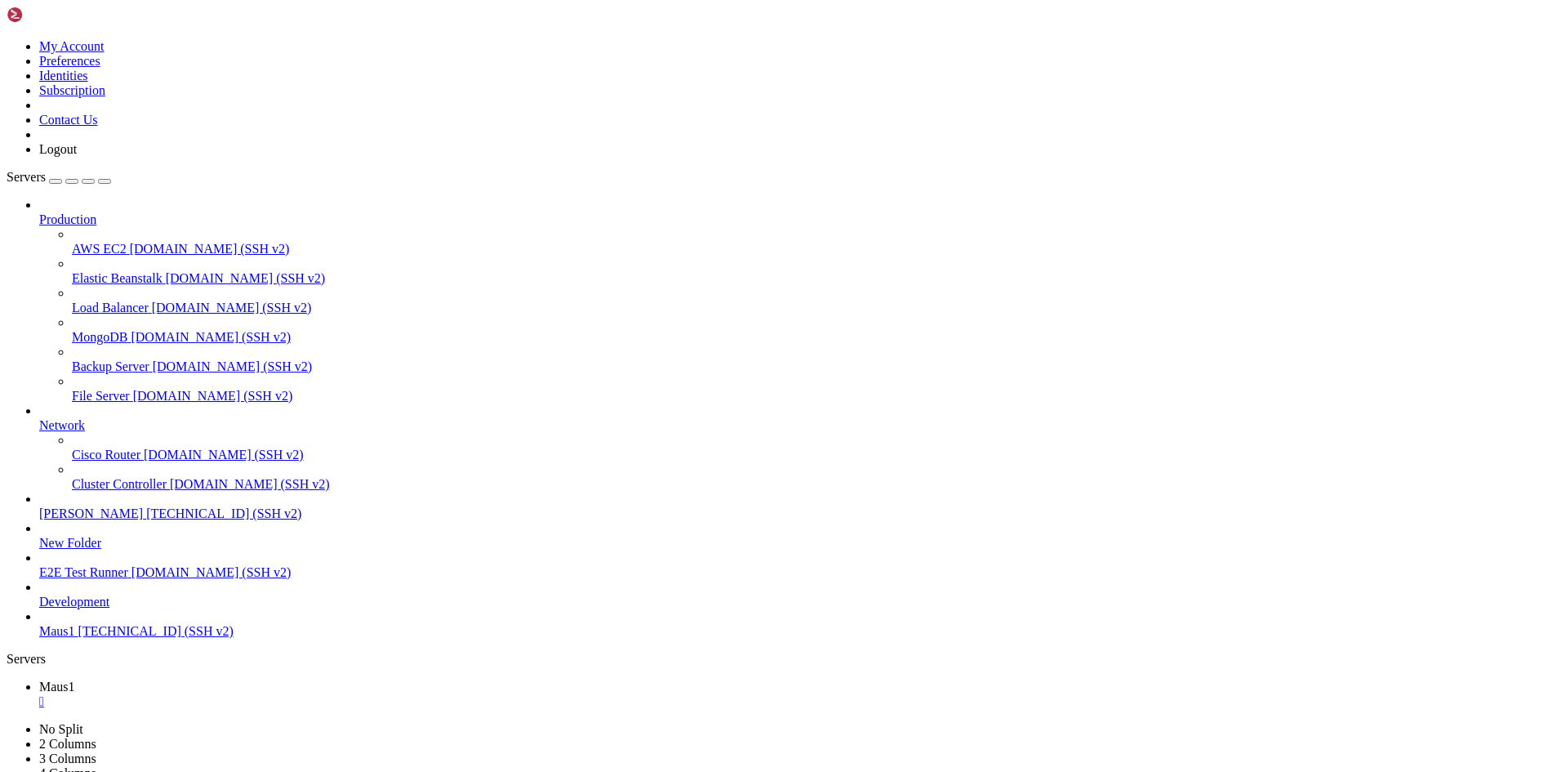
drag, startPoint x: 300, startPoint y: 1577, endPoint x: 284, endPoint y: 1576, distance: 16.0
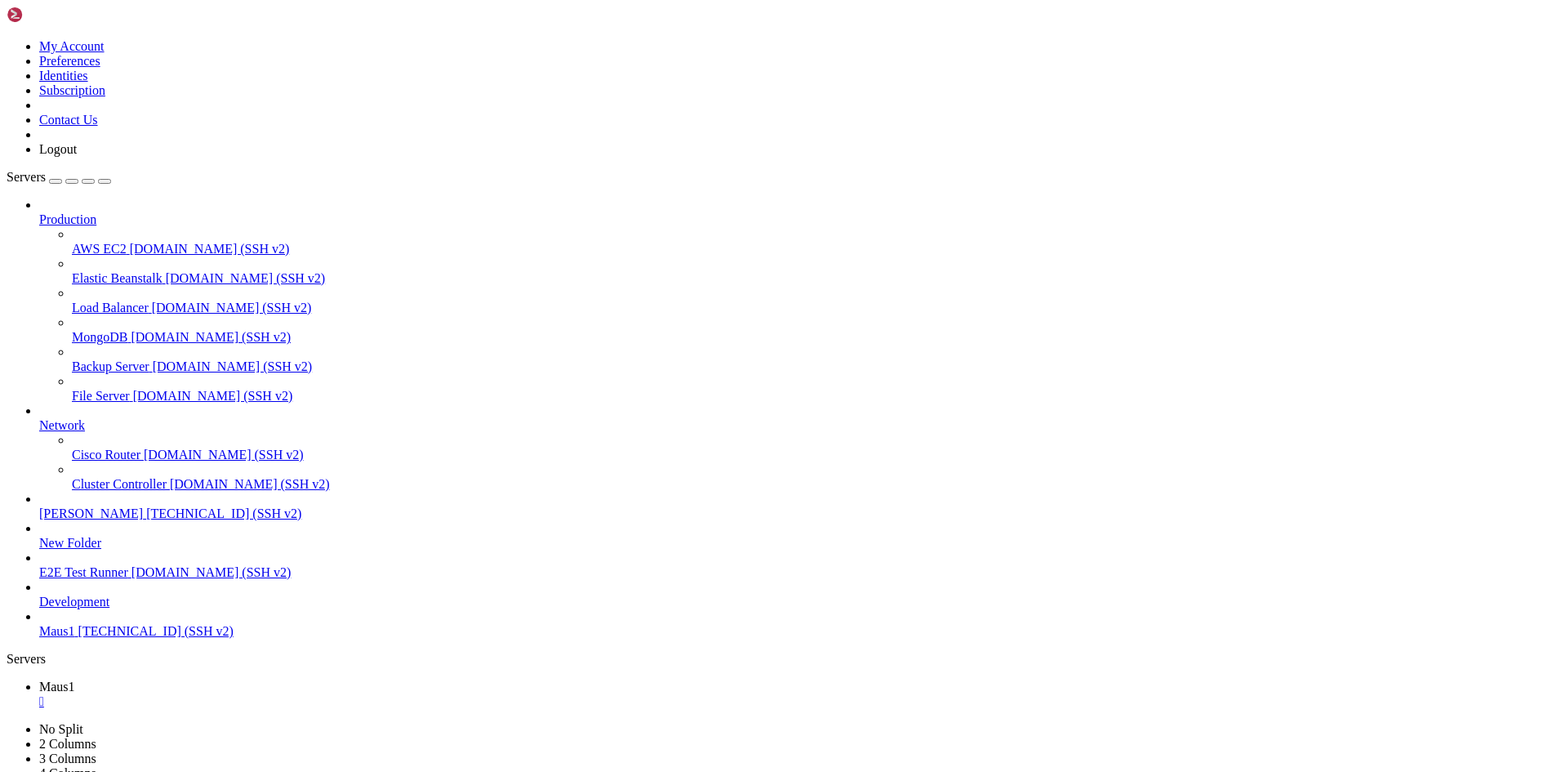
drag, startPoint x: 284, startPoint y: 1576, endPoint x: 271, endPoint y: 1573, distance: 13.3
drag, startPoint x: 310, startPoint y: 1573, endPoint x: 126, endPoint y: 1577, distance: 184.0
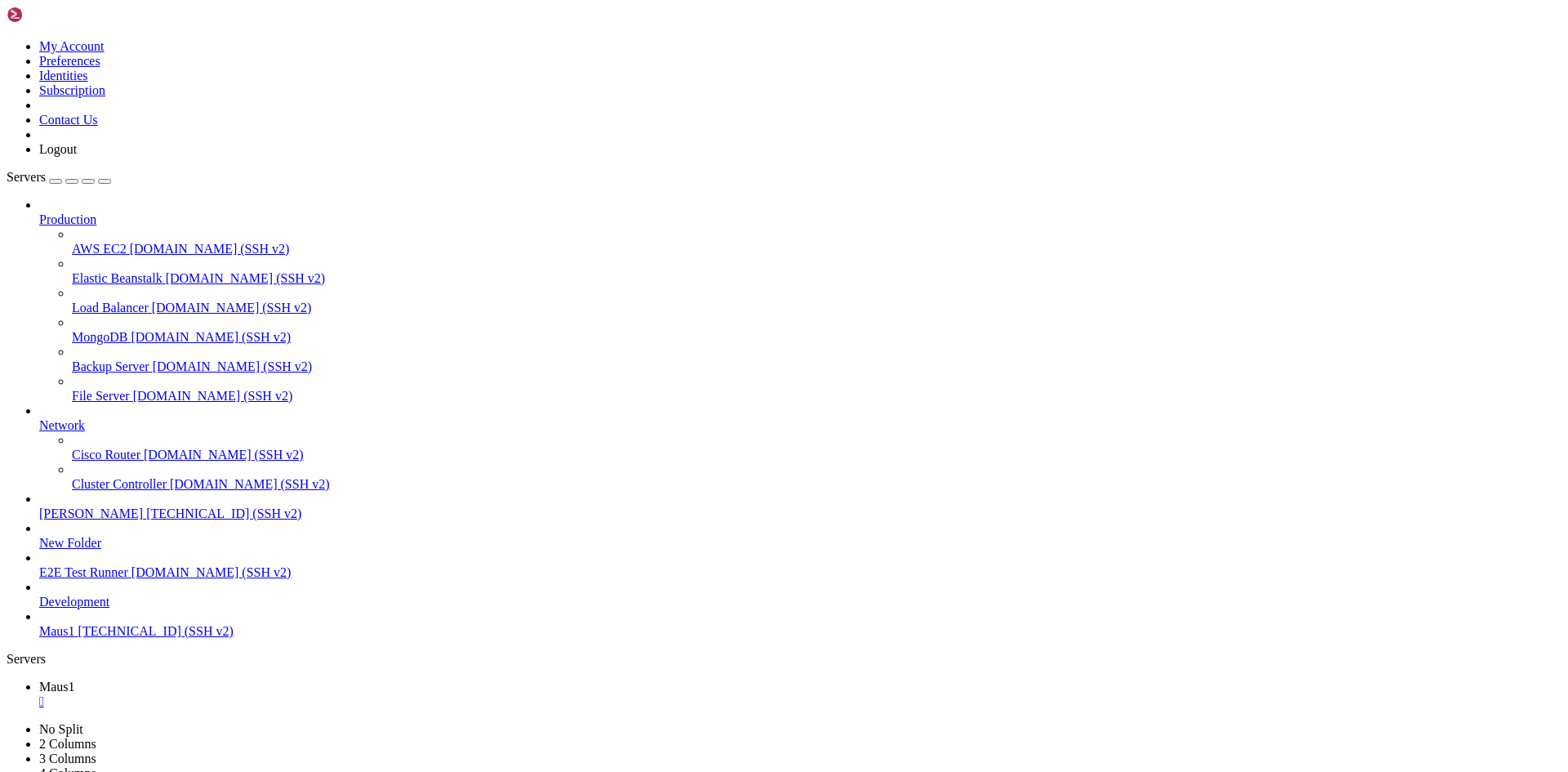
drag, startPoint x: 108, startPoint y: 1580, endPoint x: 328, endPoint y: 1583, distance: 220.0
